Goal: Find specific page/section: Find specific page/section

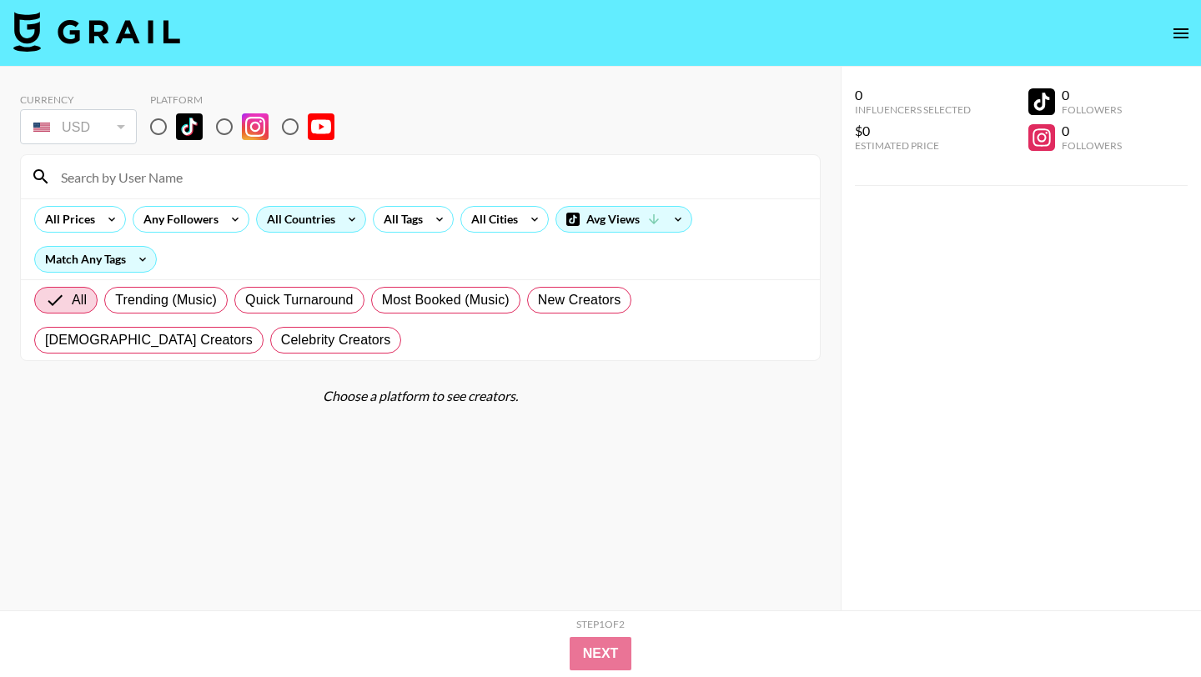
click at [332, 219] on div "All Countries" at bounding box center [298, 219] width 82 height 25
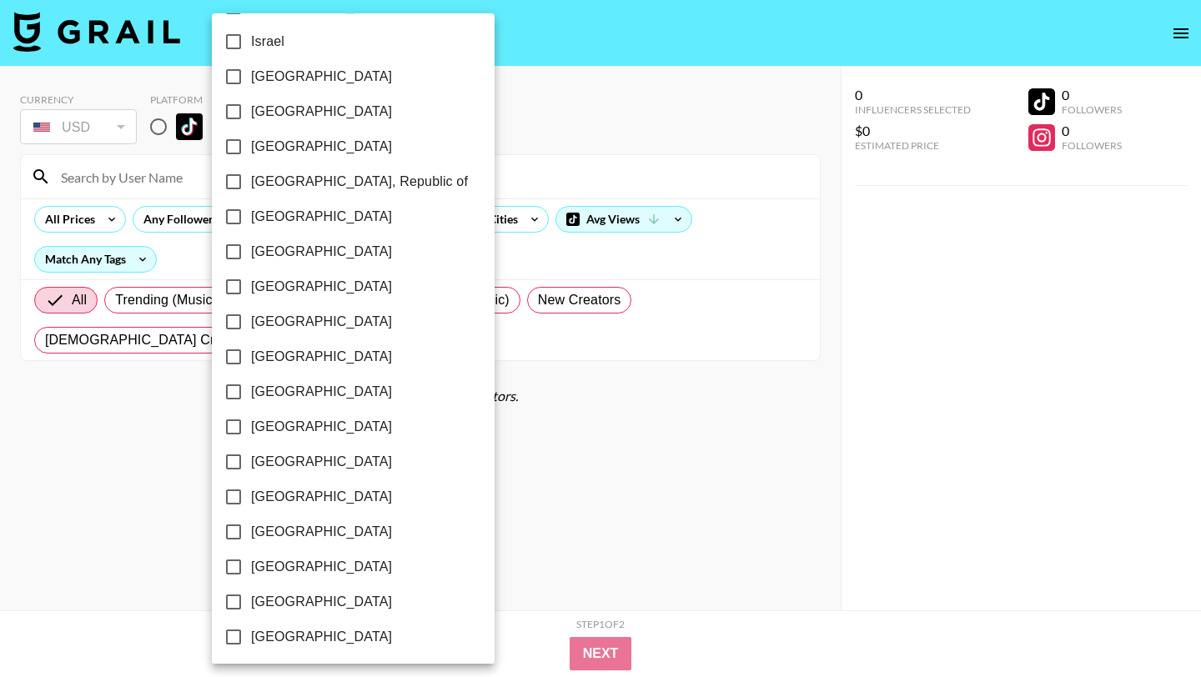
scroll to position [1268, 0]
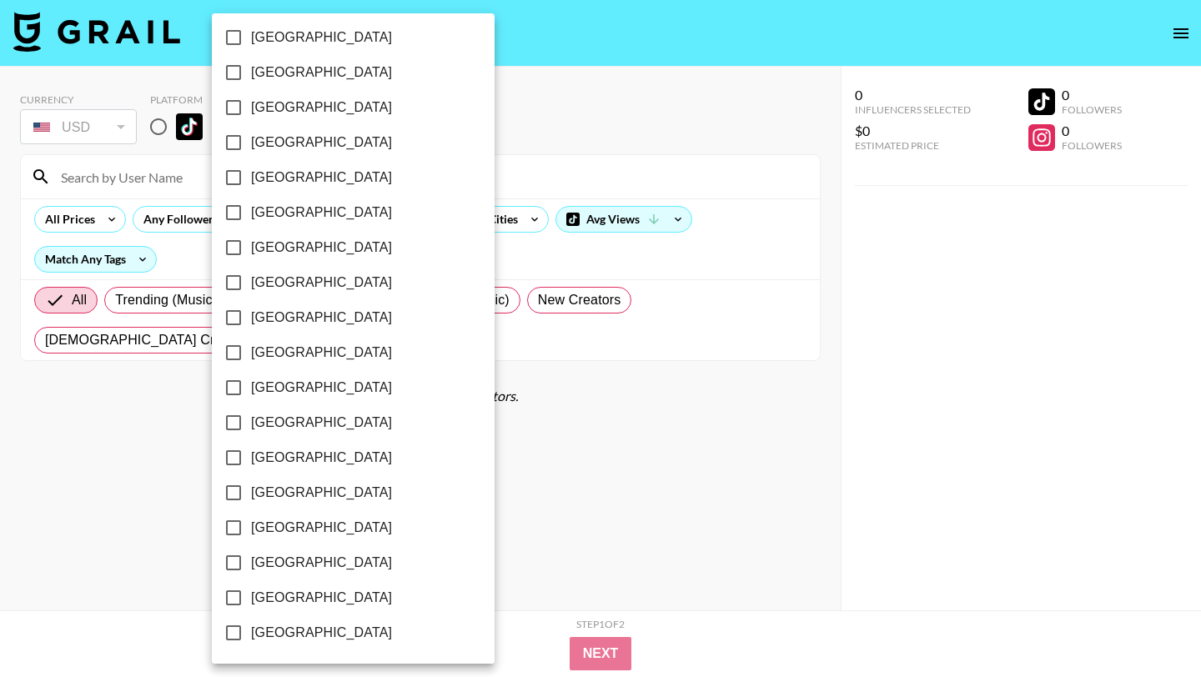
click at [255, 601] on span "[GEOGRAPHIC_DATA]" at bounding box center [321, 598] width 141 height 20
click at [251, 601] on input "[GEOGRAPHIC_DATA]" at bounding box center [233, 598] width 35 height 35
checkbox input "true"
click at [480, 114] on div at bounding box center [600, 338] width 1201 height 677
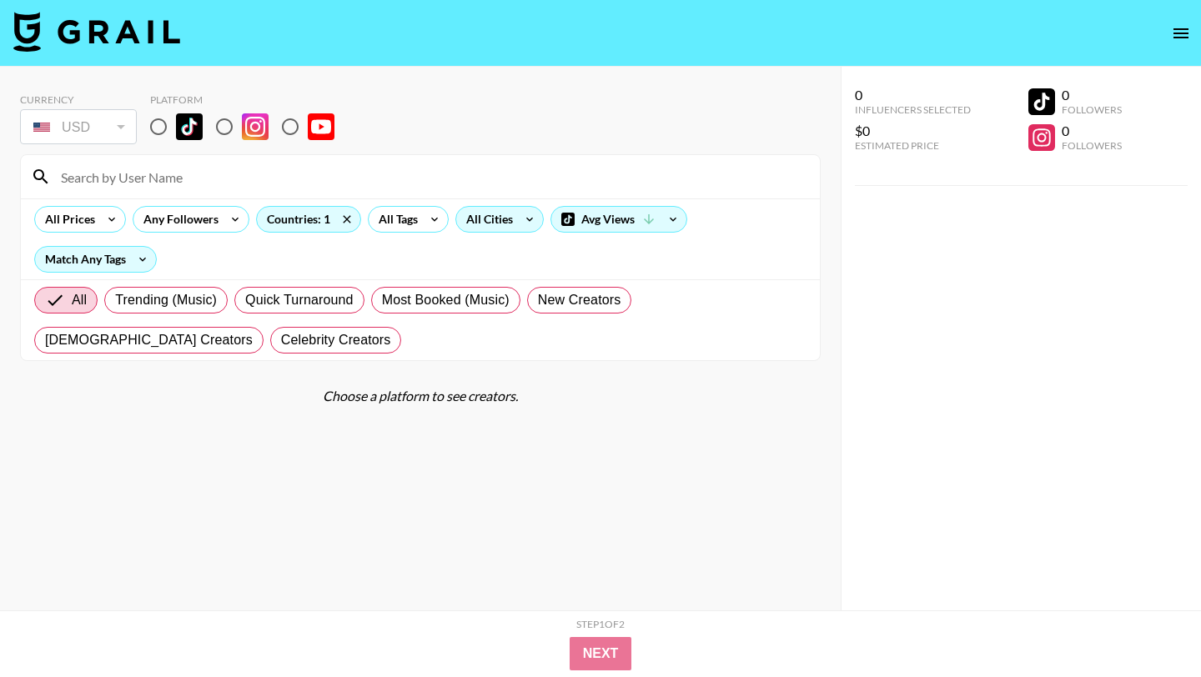
click at [485, 218] on div "All Cities" at bounding box center [486, 219] width 60 height 25
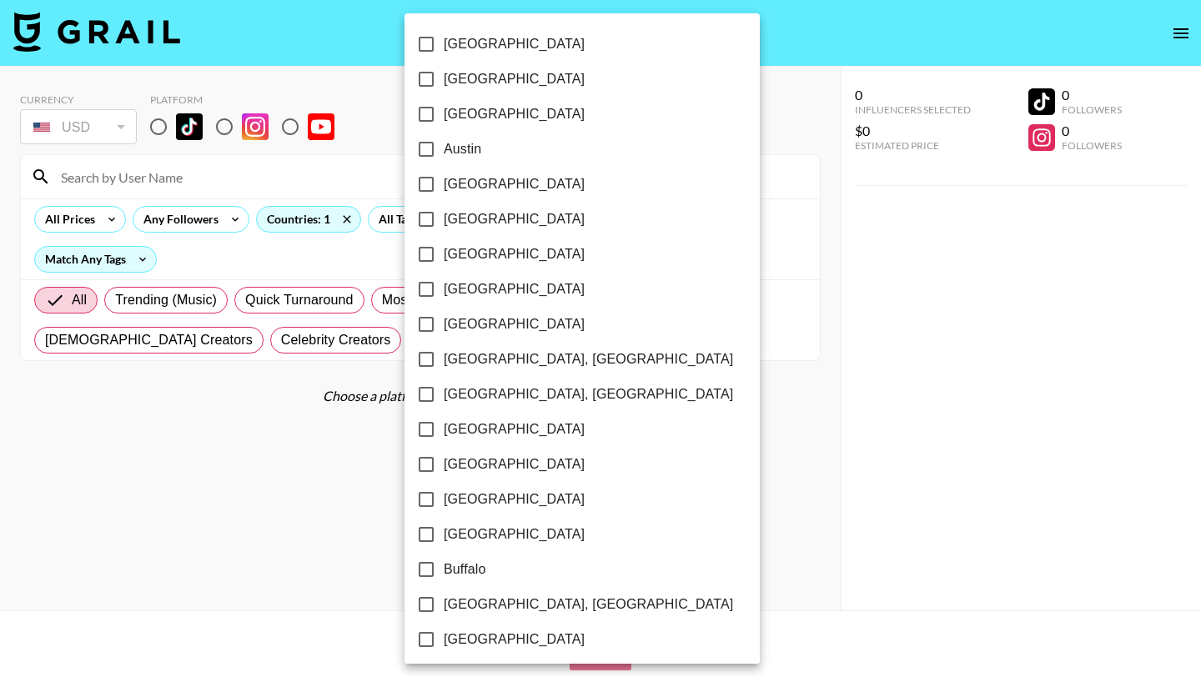
click at [487, 88] on label "[GEOGRAPHIC_DATA]" at bounding box center [571, 79] width 325 height 35
click at [444, 88] on input "[GEOGRAPHIC_DATA]" at bounding box center [426, 79] width 35 height 35
checkbox input "true"
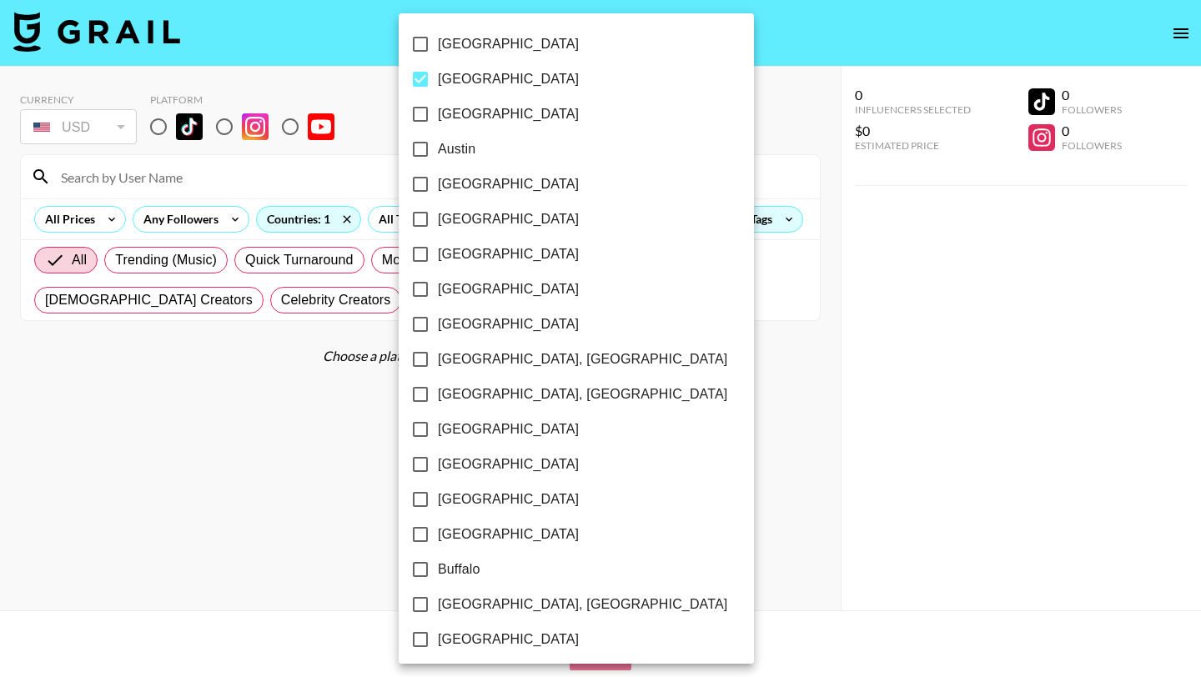
click at [641, 49] on div at bounding box center [600, 338] width 1201 height 677
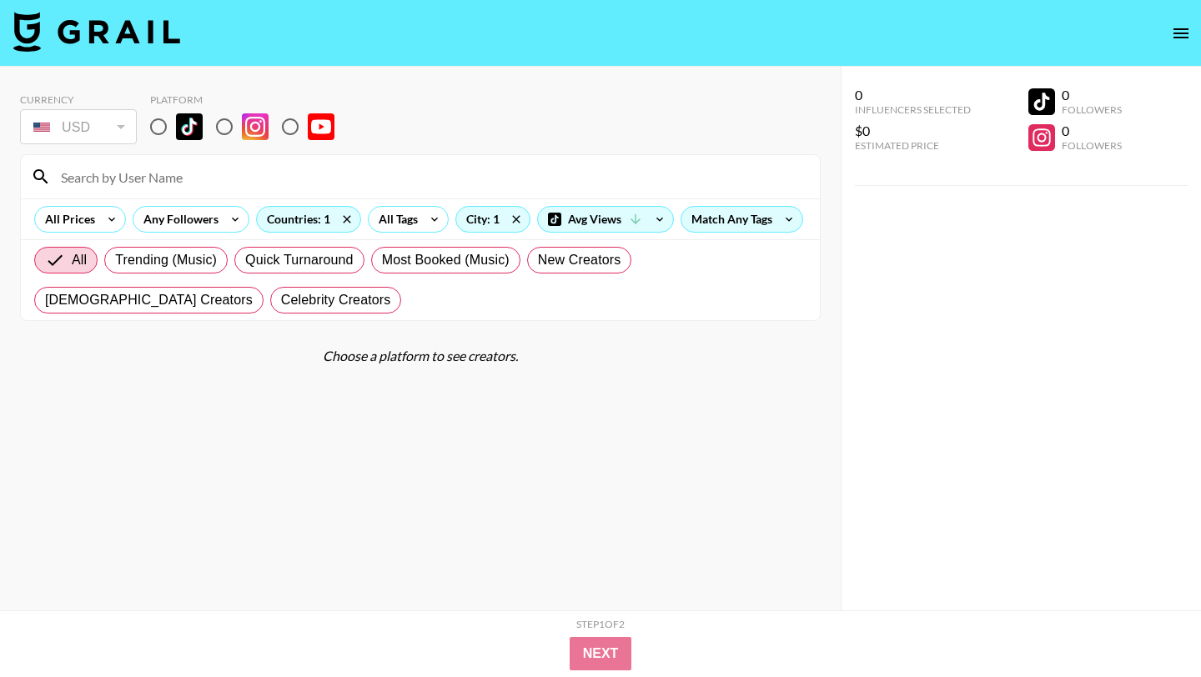
click at [165, 128] on input "radio" at bounding box center [158, 126] width 35 height 35
radio input "true"
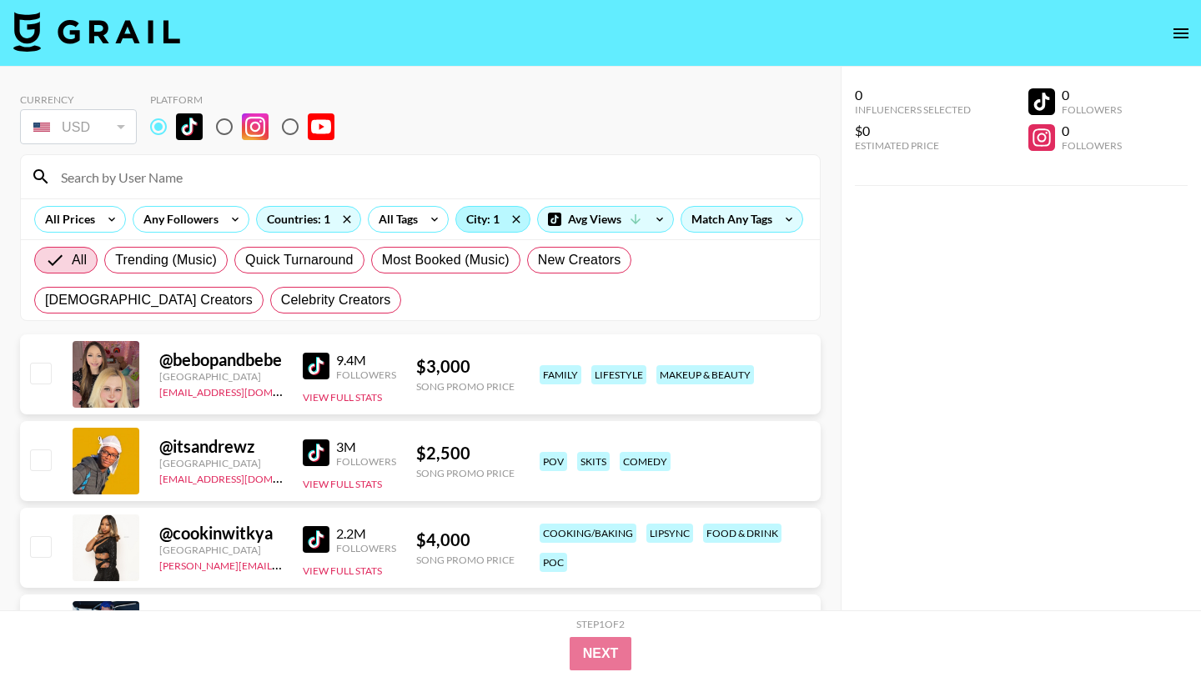
click at [488, 217] on div "City: 1" at bounding box center [492, 219] width 73 height 25
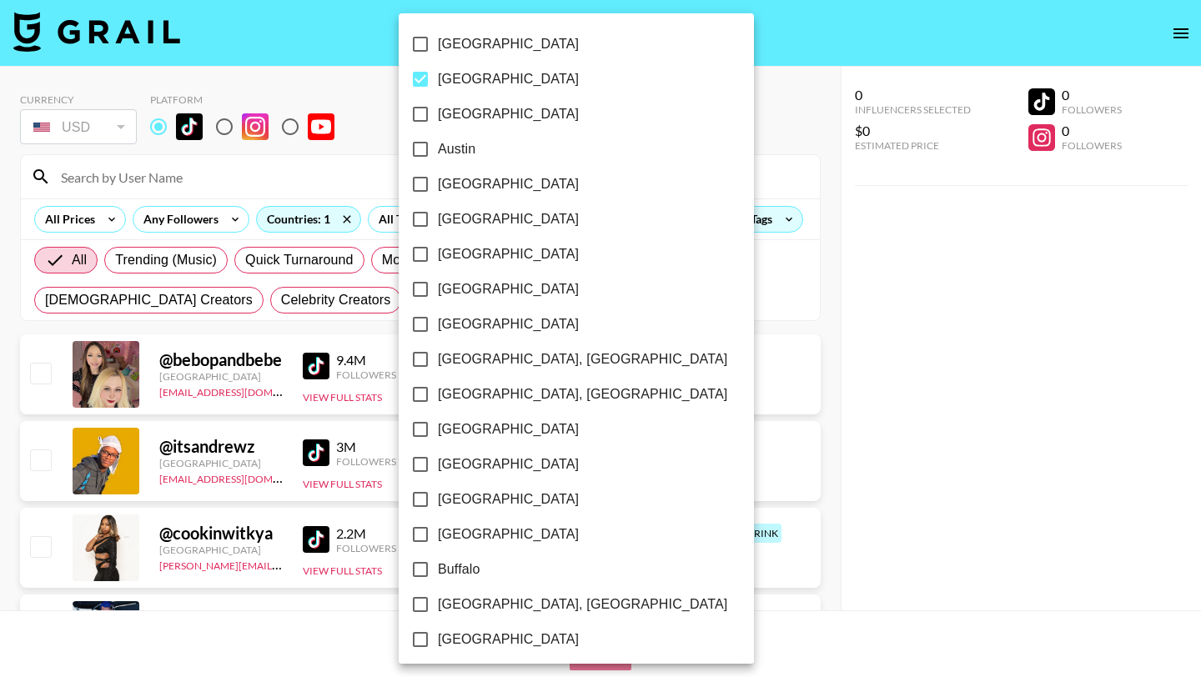
click at [627, 110] on div at bounding box center [600, 338] width 1201 height 677
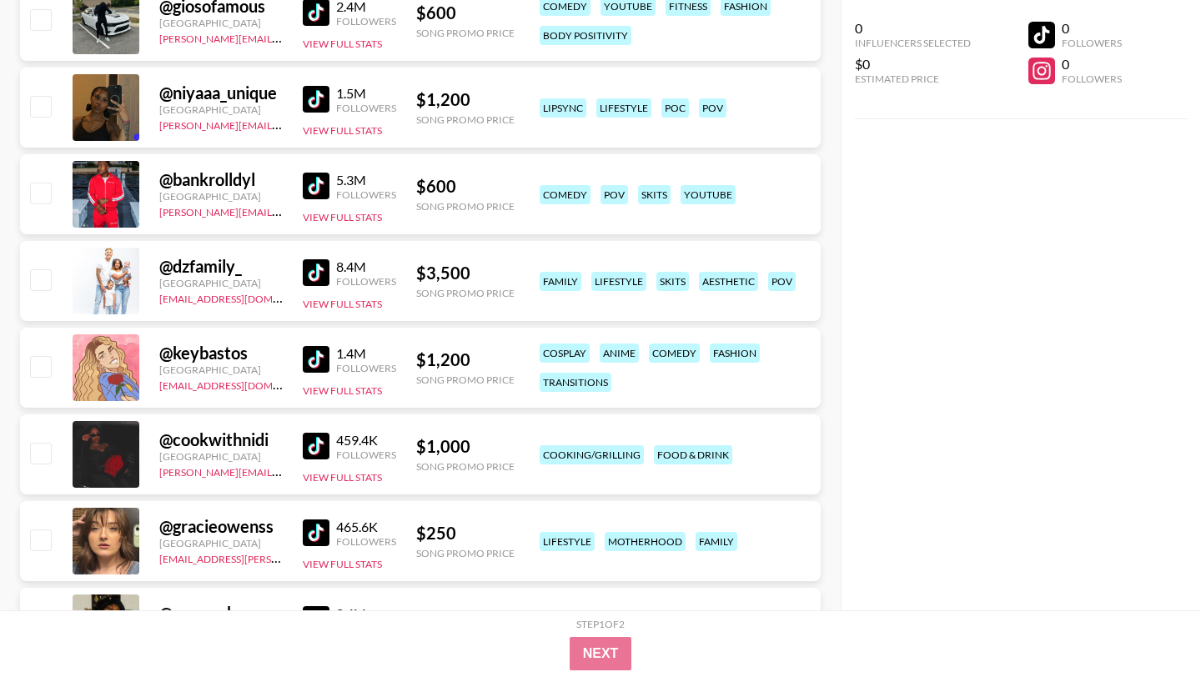
scroll to position [958, 0]
